Goal: Information Seeking & Learning: Learn about a topic

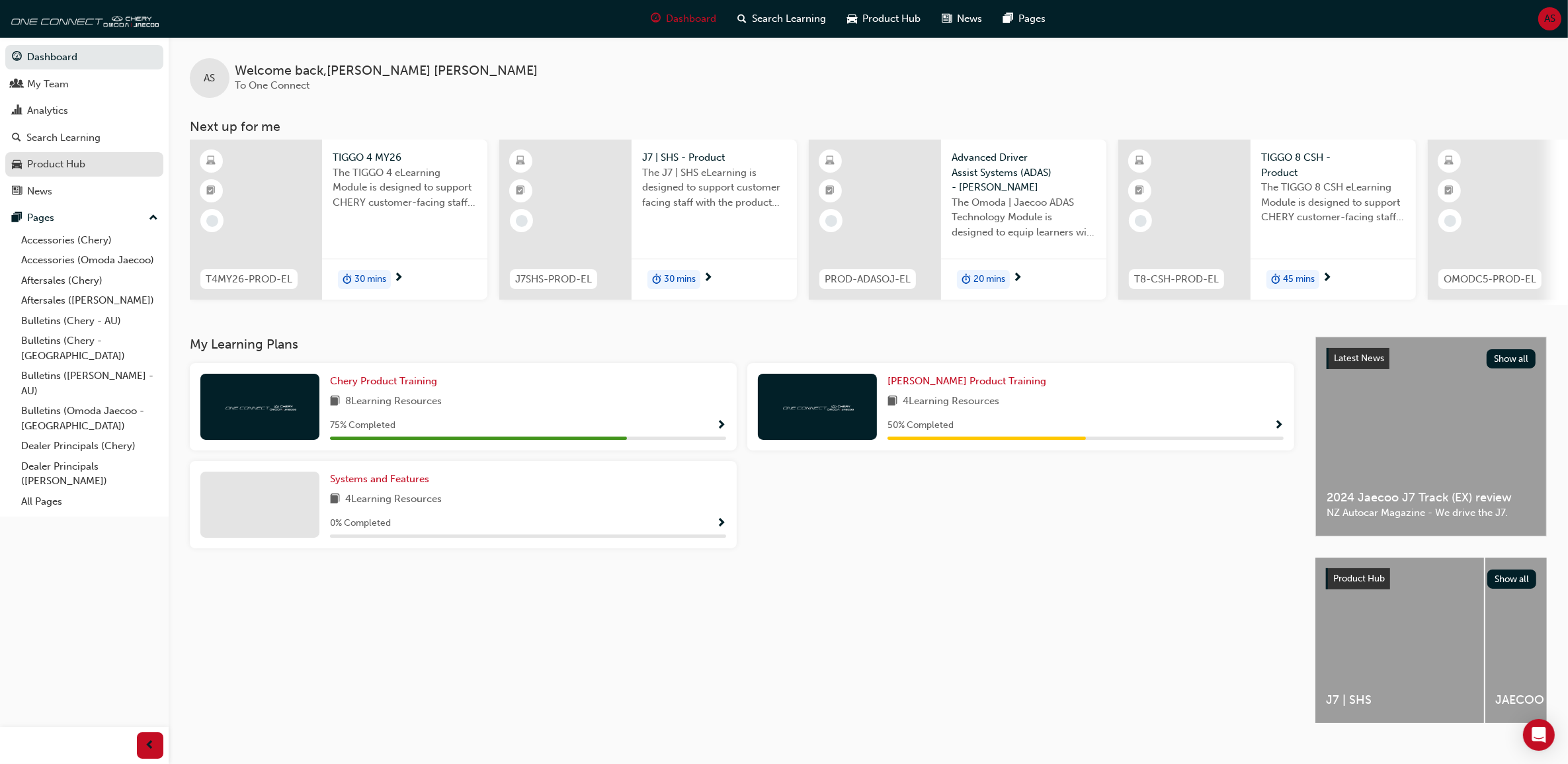
click at [87, 169] on div "Product Hub" at bounding box center [85, 164] width 145 height 16
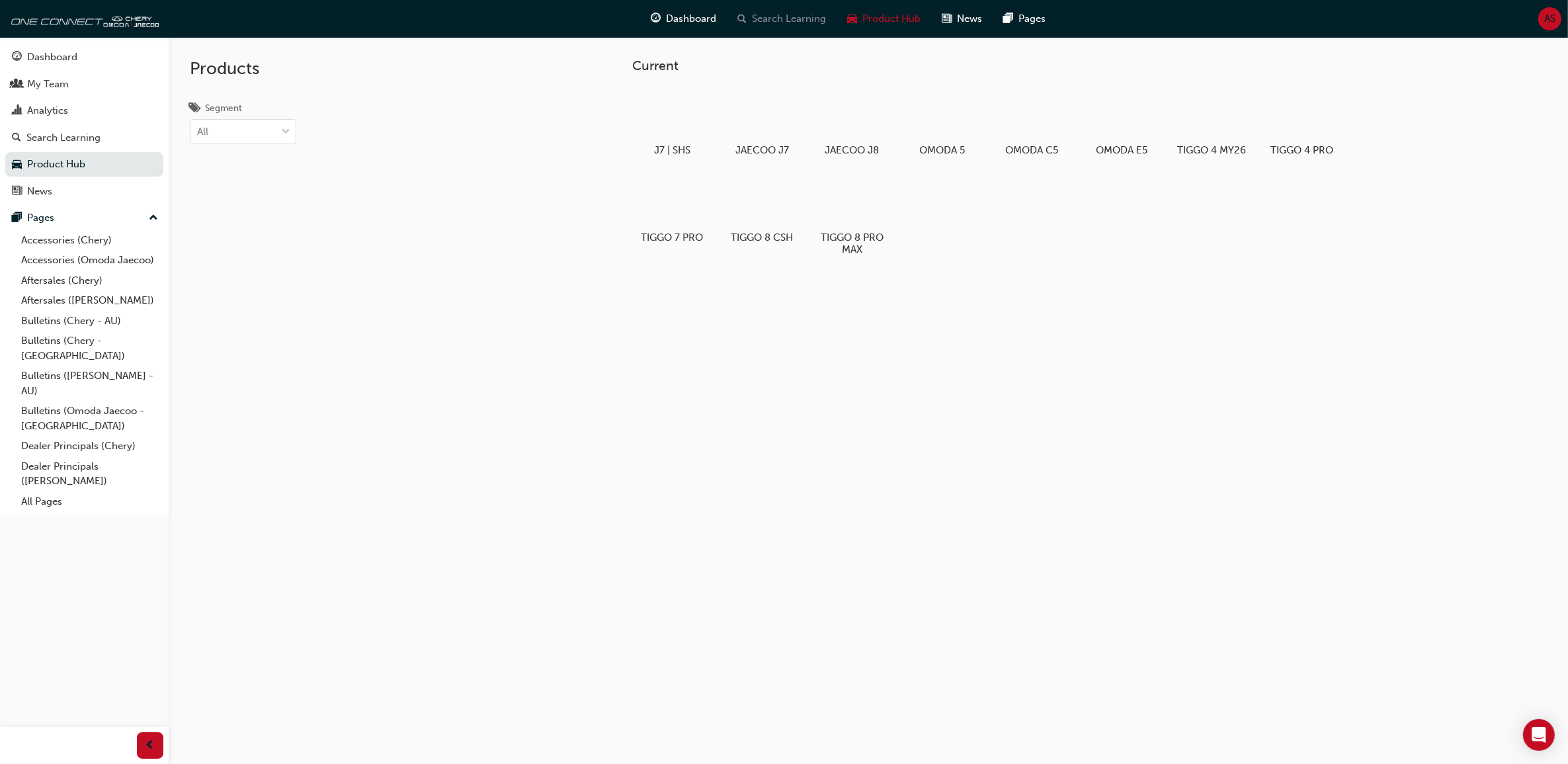
click at [757, 14] on span "Search Learning" at bounding box center [789, 19] width 74 height 15
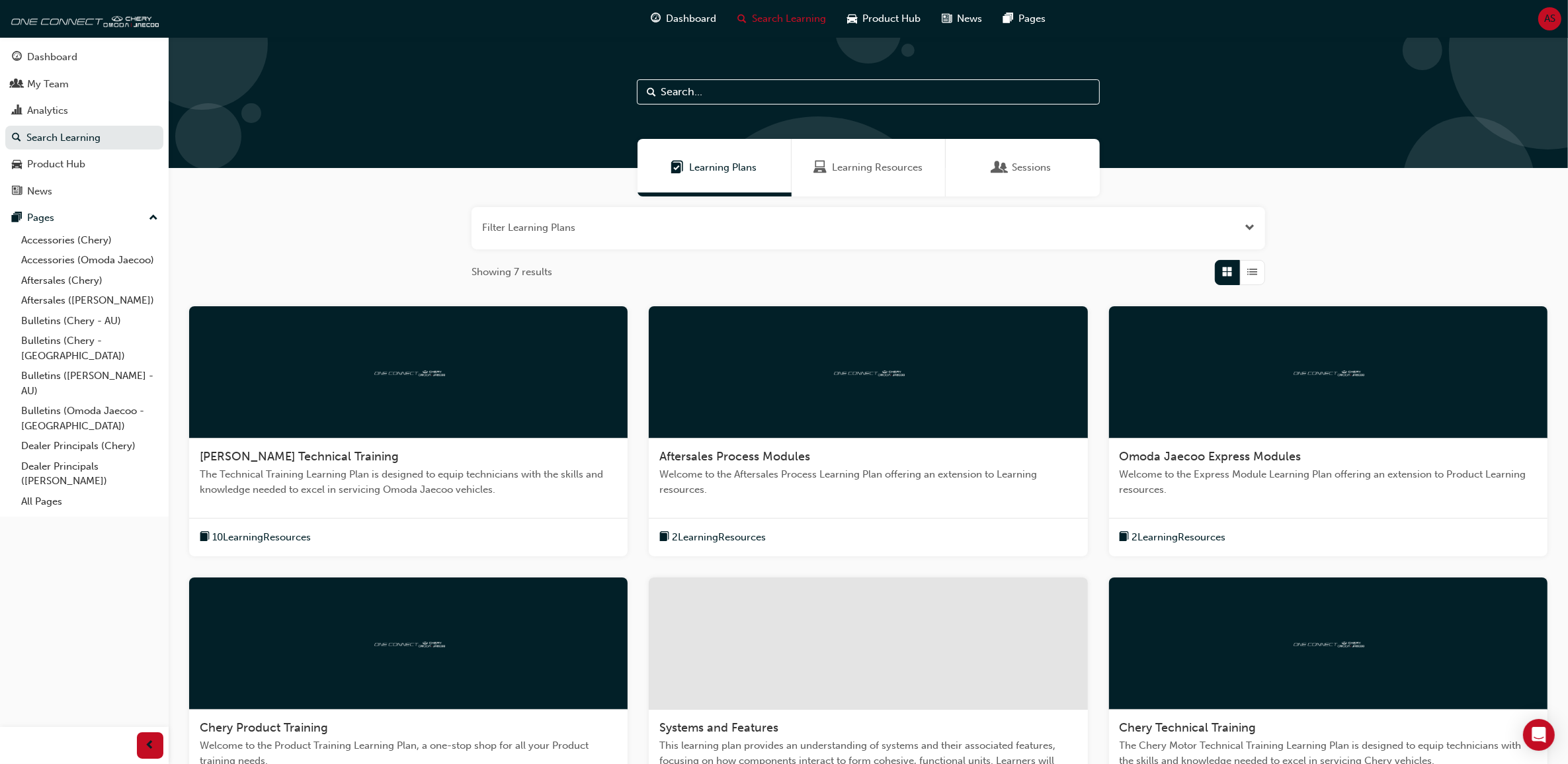
click at [787, 453] on span "Aftersales Process Modules" at bounding box center [735, 456] width 151 height 14
